Goal: Understand process/instructions: Learn how to perform a task or action

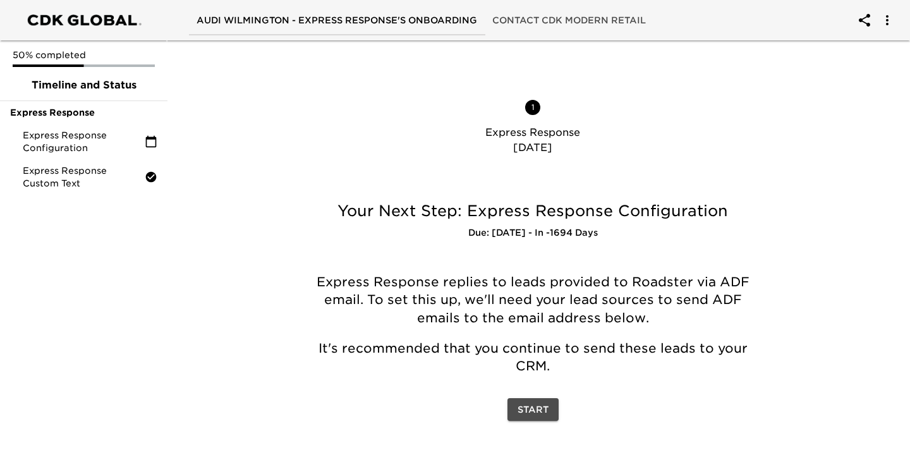
click at [536, 413] on span "Start" at bounding box center [532, 410] width 31 height 16
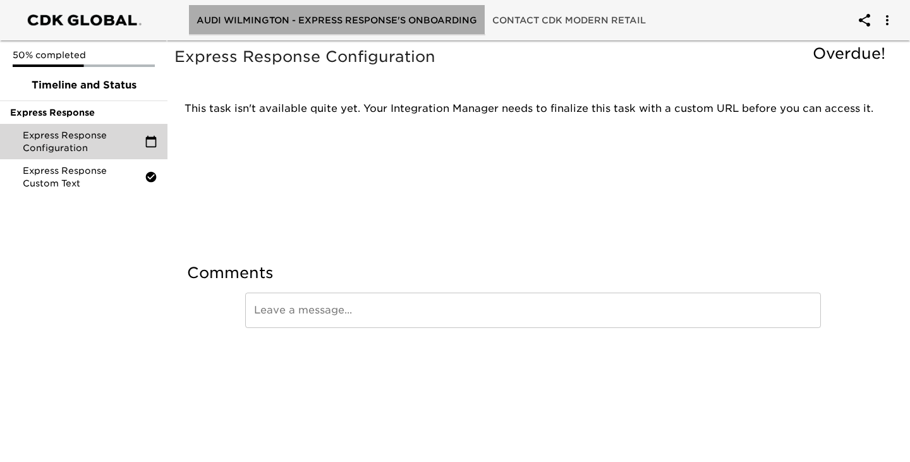
click at [349, 18] on span "Audi Wilmington - Express Response's Onboarding" at bounding box center [336, 21] width 280 height 16
